Goal: Find specific page/section: Find specific page/section

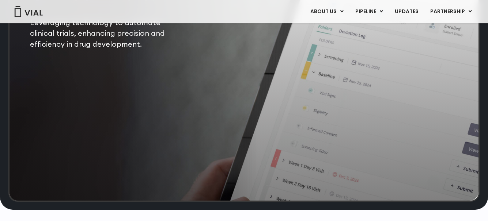
scroll to position [1476, 0]
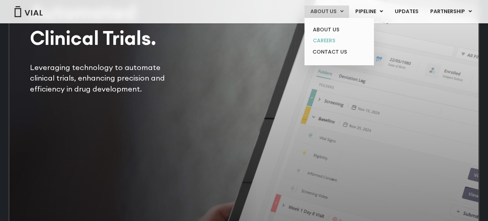
click at [337, 39] on link "CAREERS" at bounding box center [339, 40] width 64 height 11
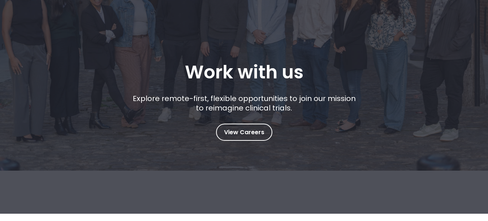
scroll to position [85, 0]
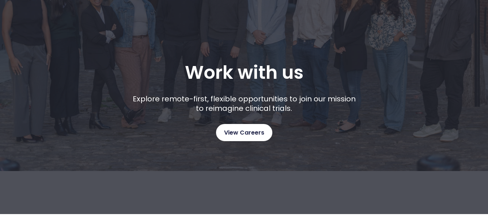
click at [249, 129] on span "View Careers" at bounding box center [244, 133] width 40 height 10
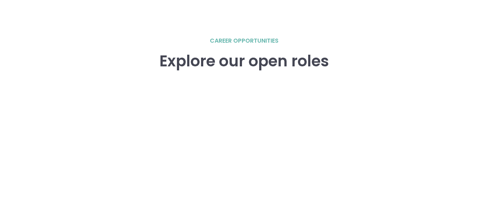
scroll to position [1011, 0]
